Goal: Task Accomplishment & Management: Manage account settings

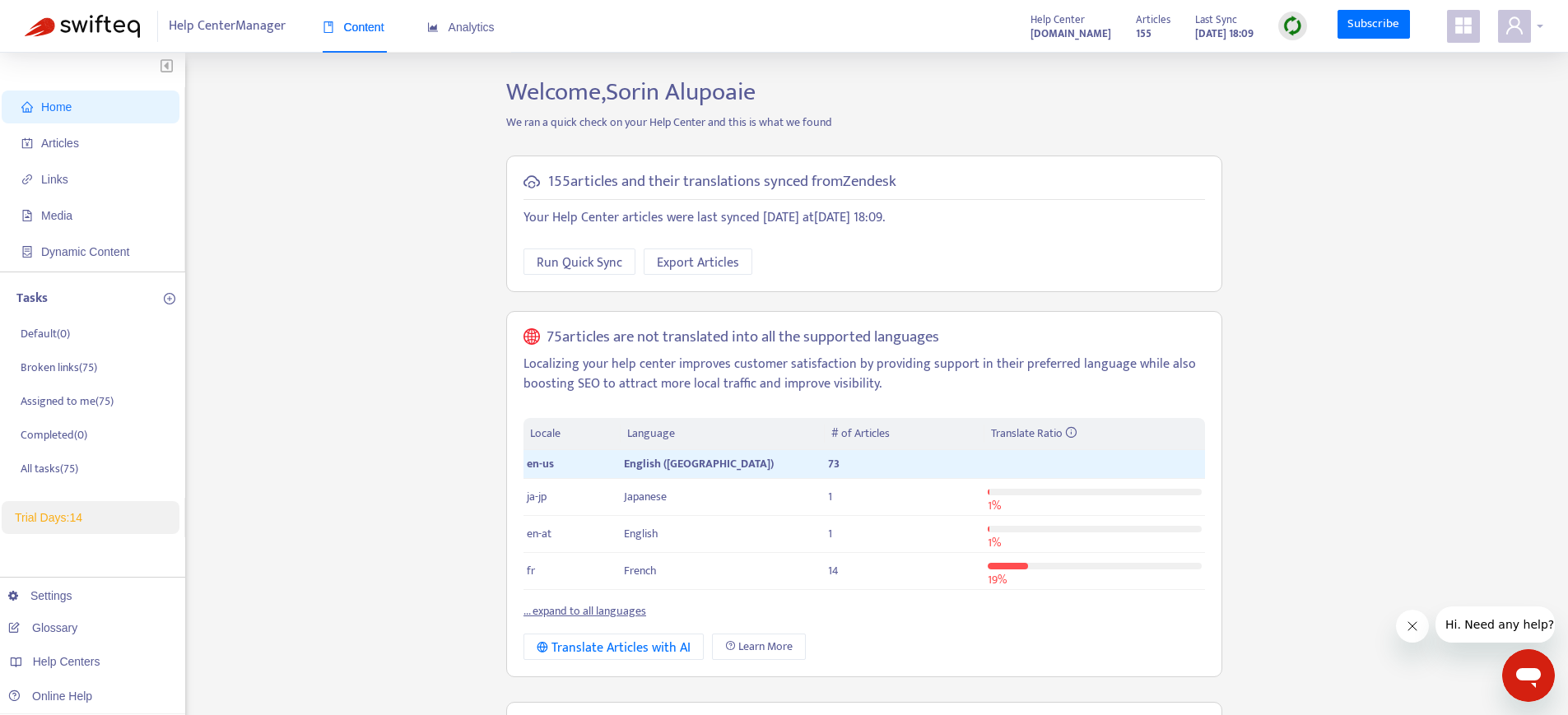
click at [1522, 33] on icon "user" at bounding box center [1514, 25] width 17 height 17
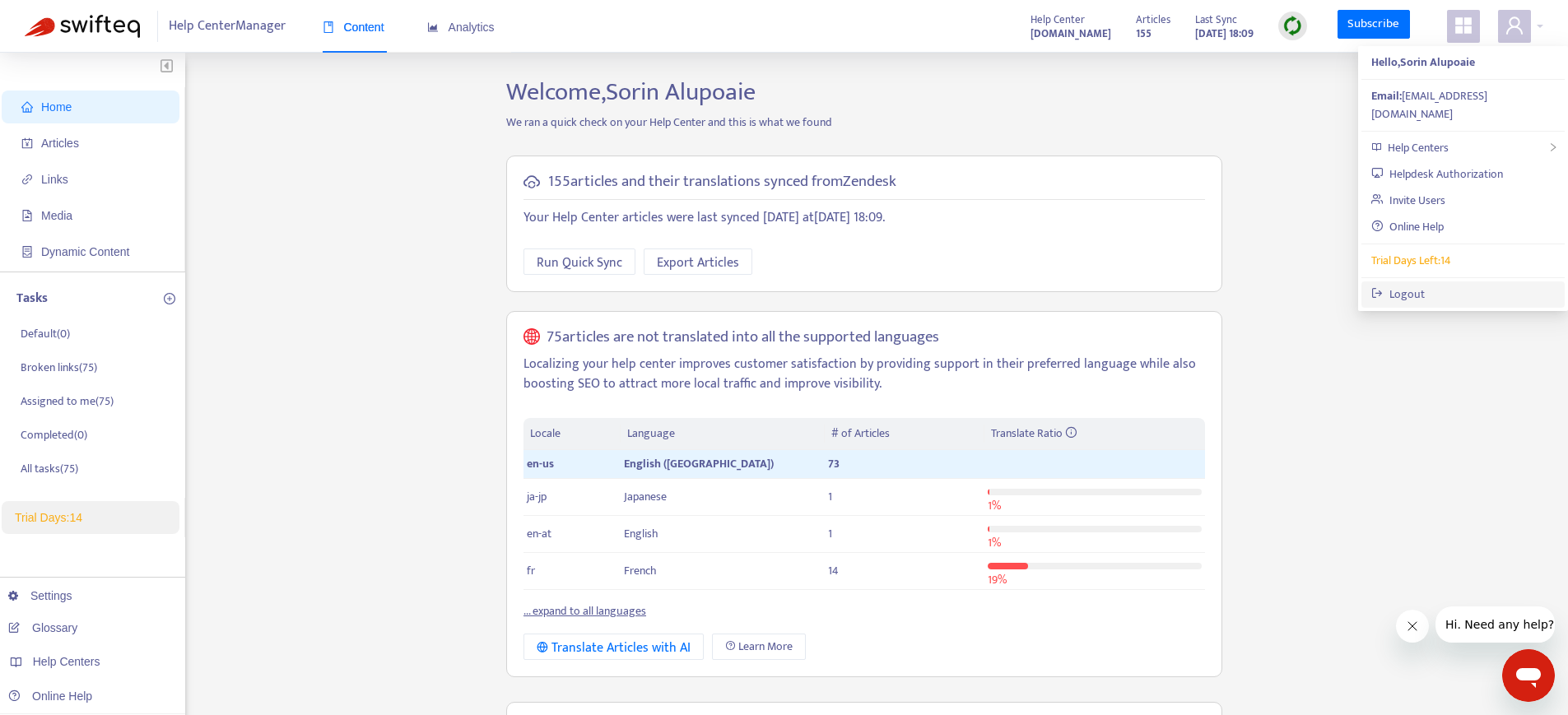
click at [1406, 285] on link "Logout" at bounding box center [1398, 294] width 54 height 19
